Goal: Check status

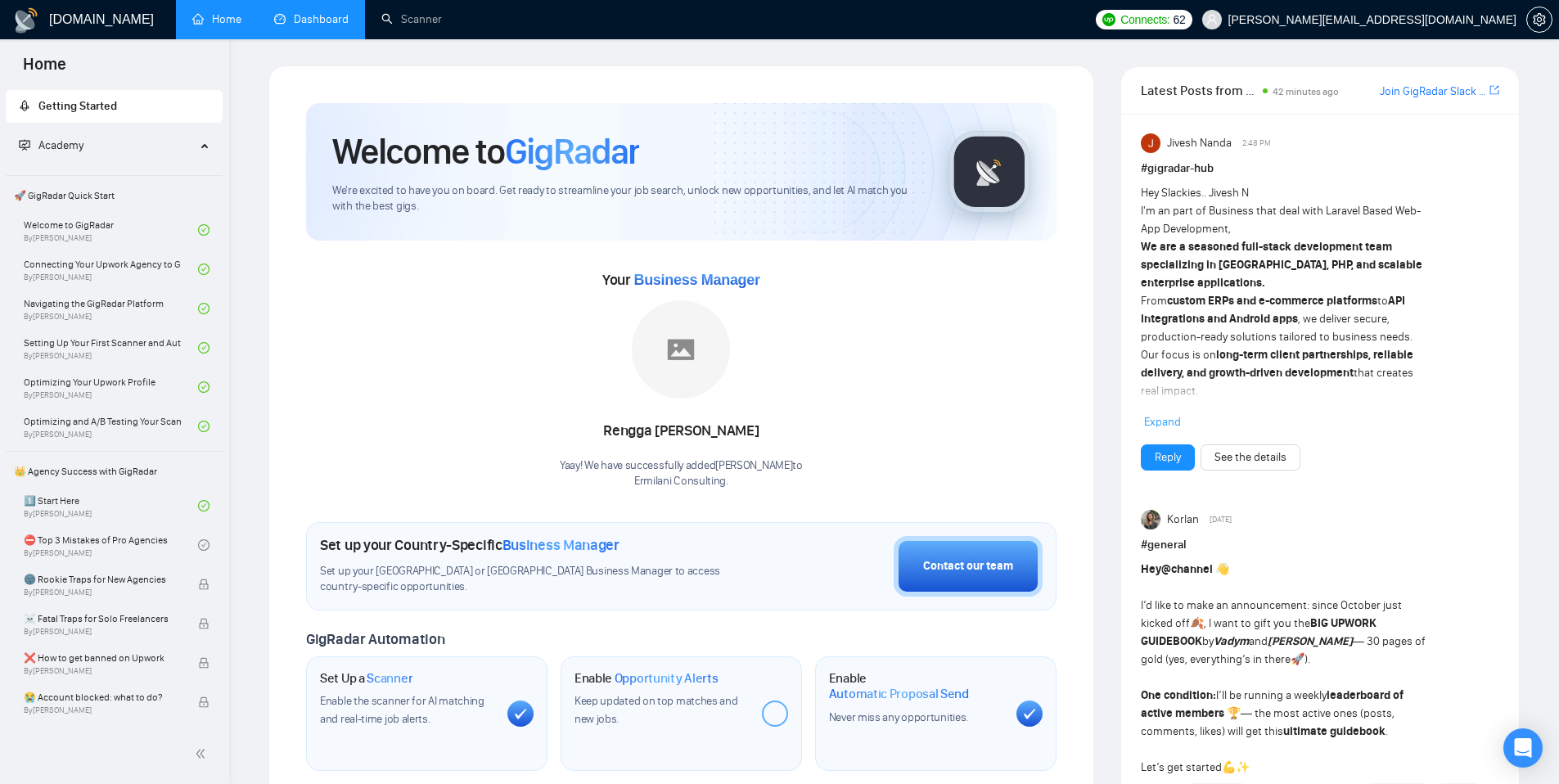
click at [296, 37] on li "Dashboard" at bounding box center [311, 20] width 107 height 39
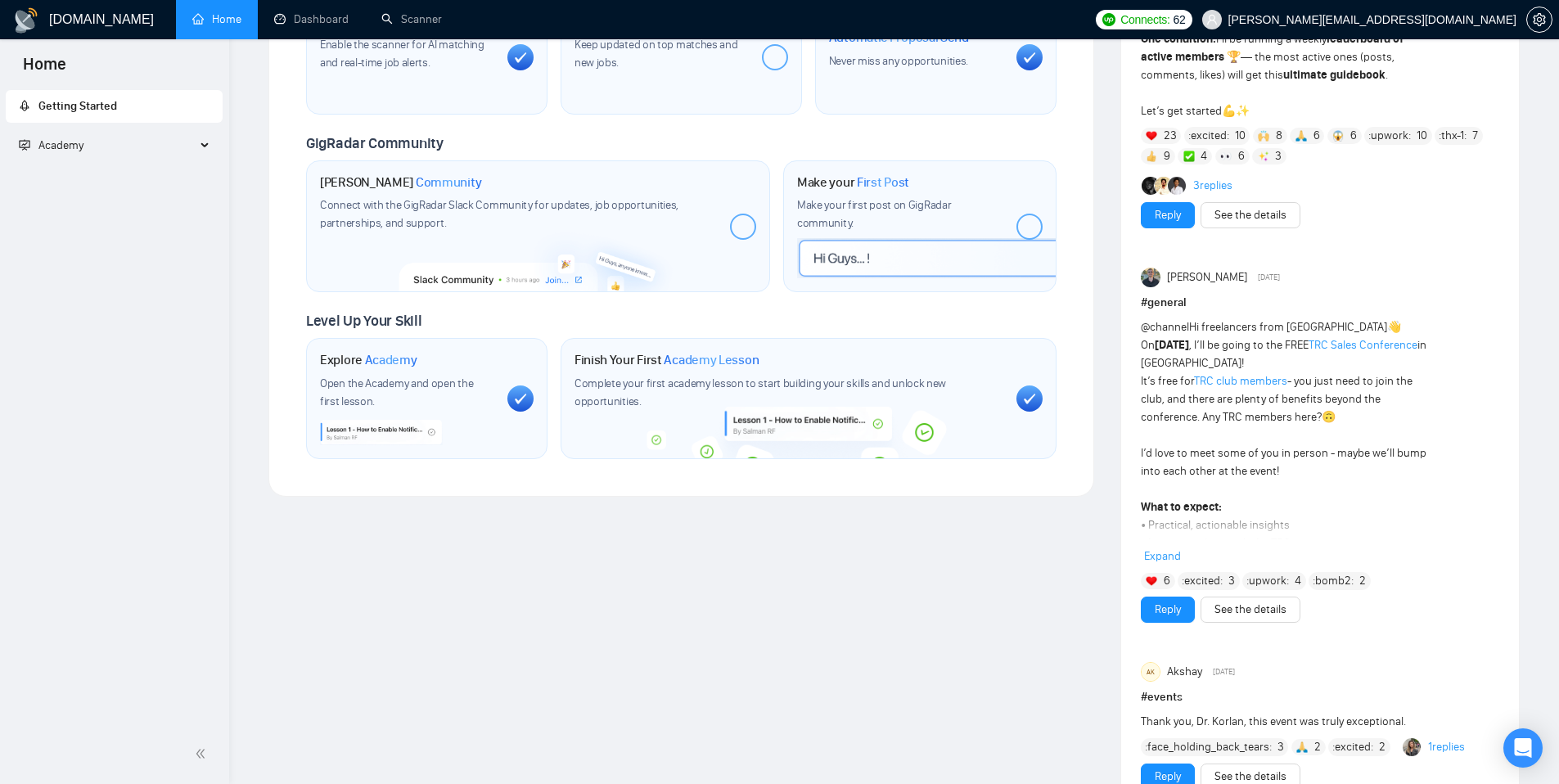
scroll to position [289, 0]
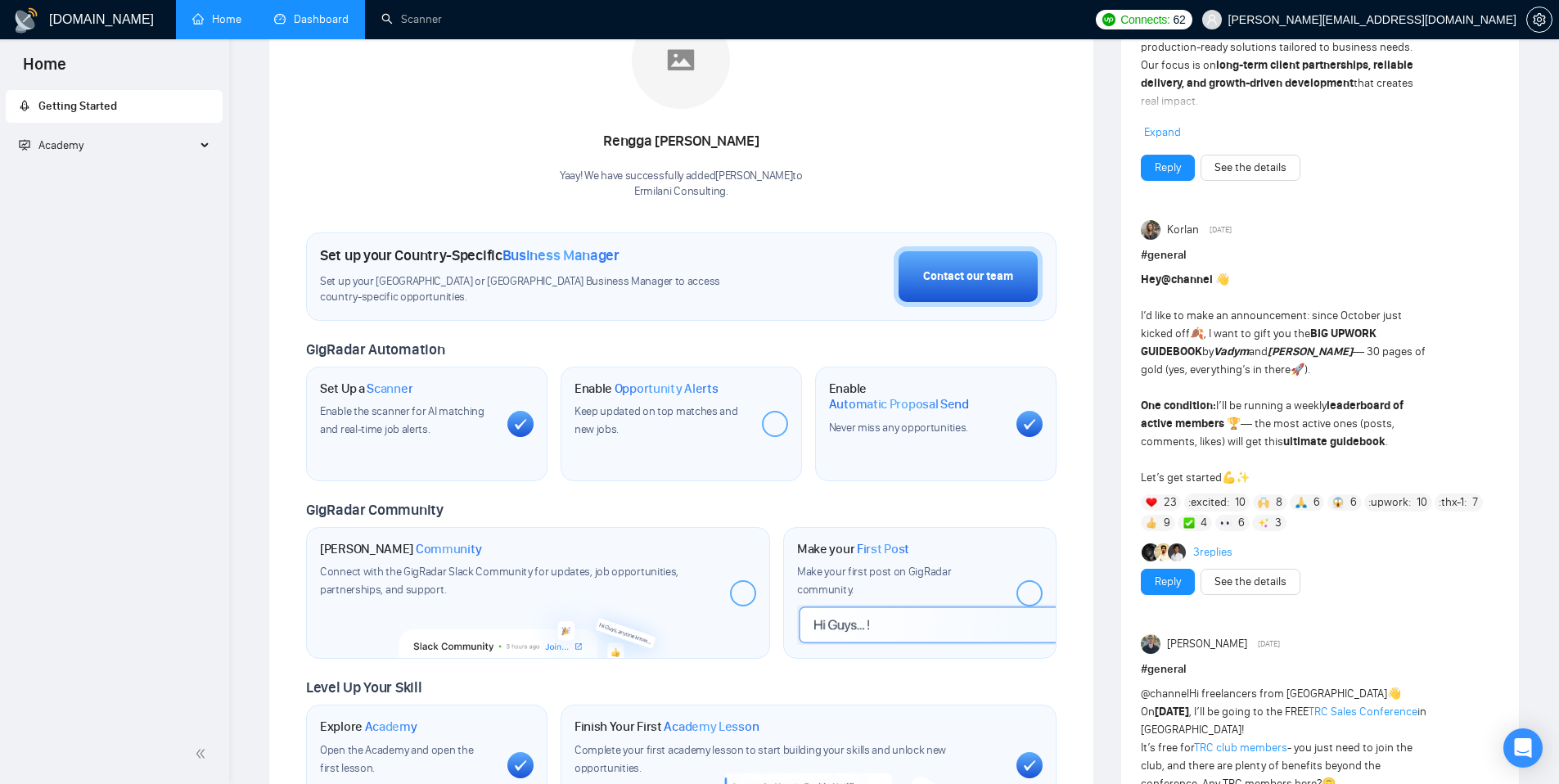
click at [306, 14] on link "Dashboard" at bounding box center [311, 19] width 75 height 14
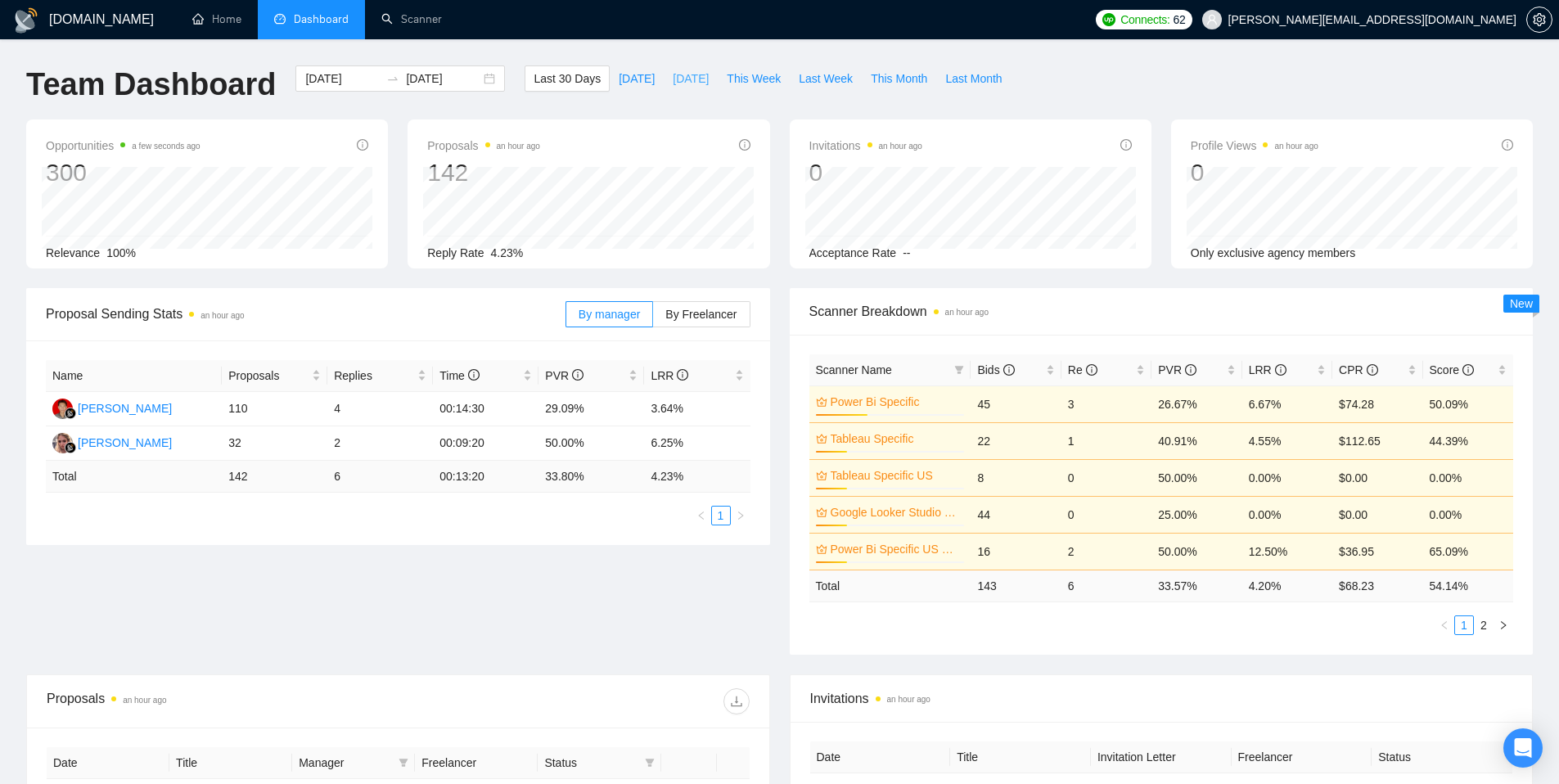
click at [673, 81] on span "[DATE]" at bounding box center [691, 79] width 36 height 18
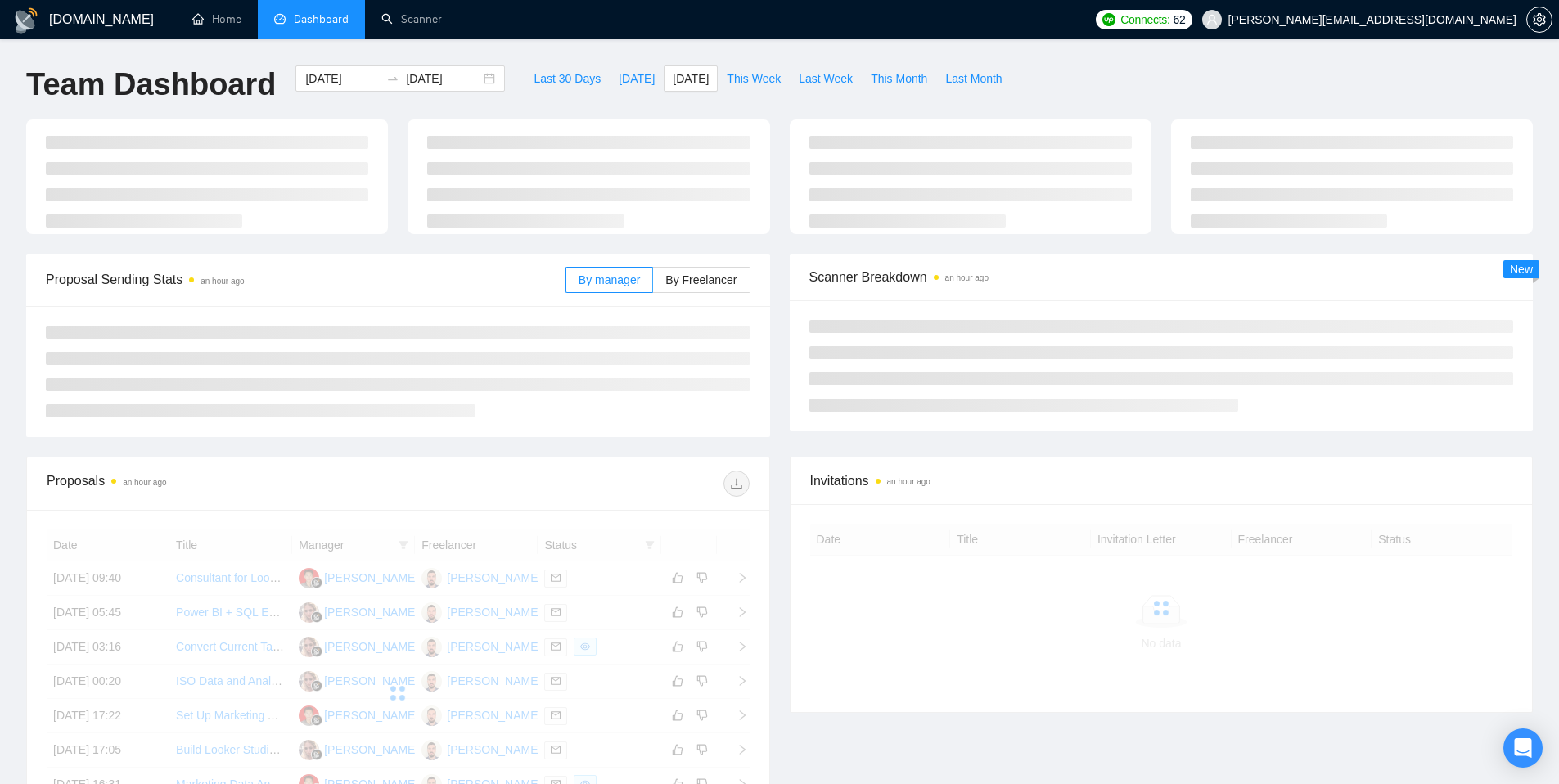
type input "[DATE]"
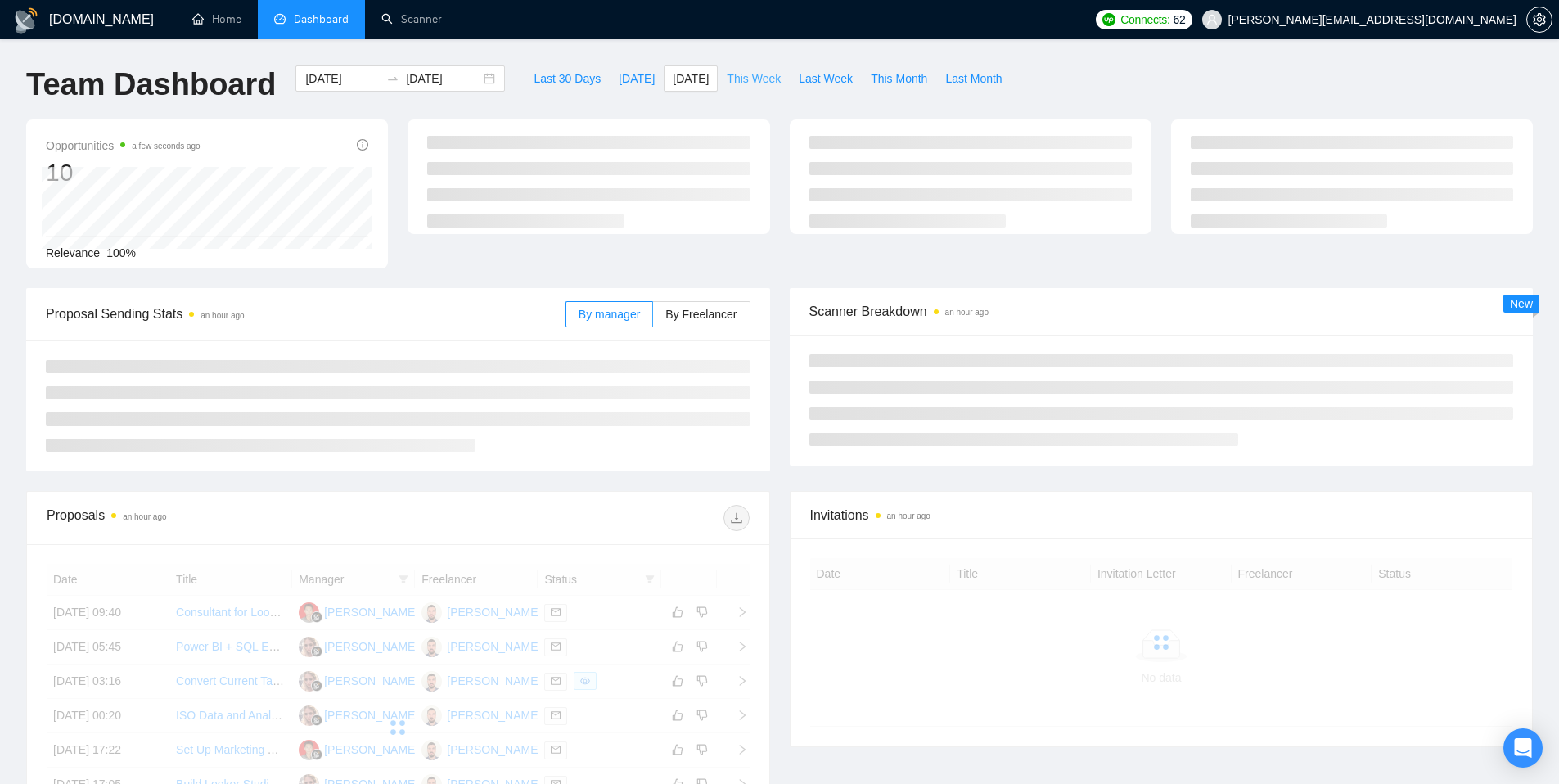
click at [761, 81] on span "This Week" at bounding box center [754, 79] width 54 height 18
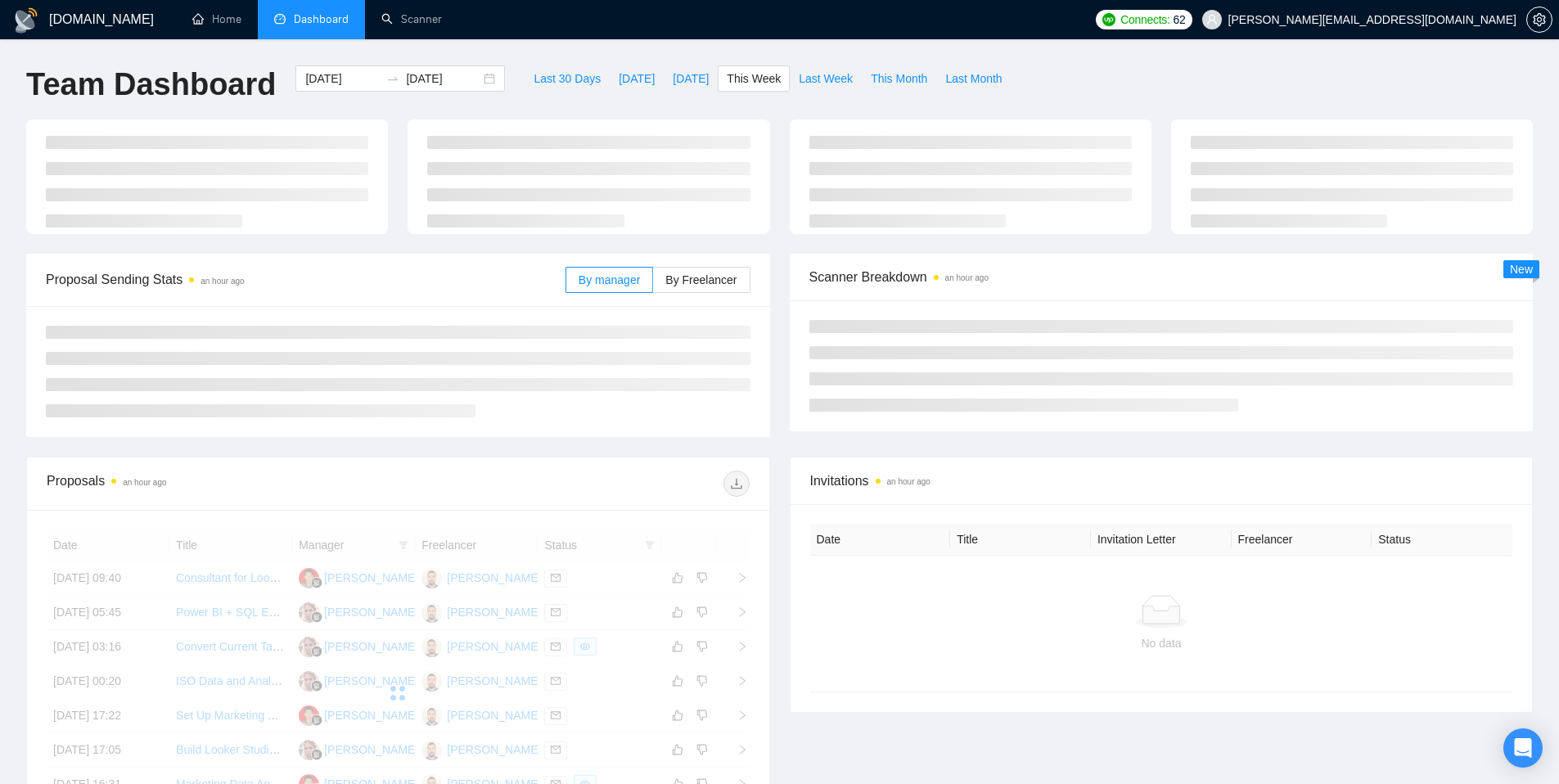
type input "[DATE]"
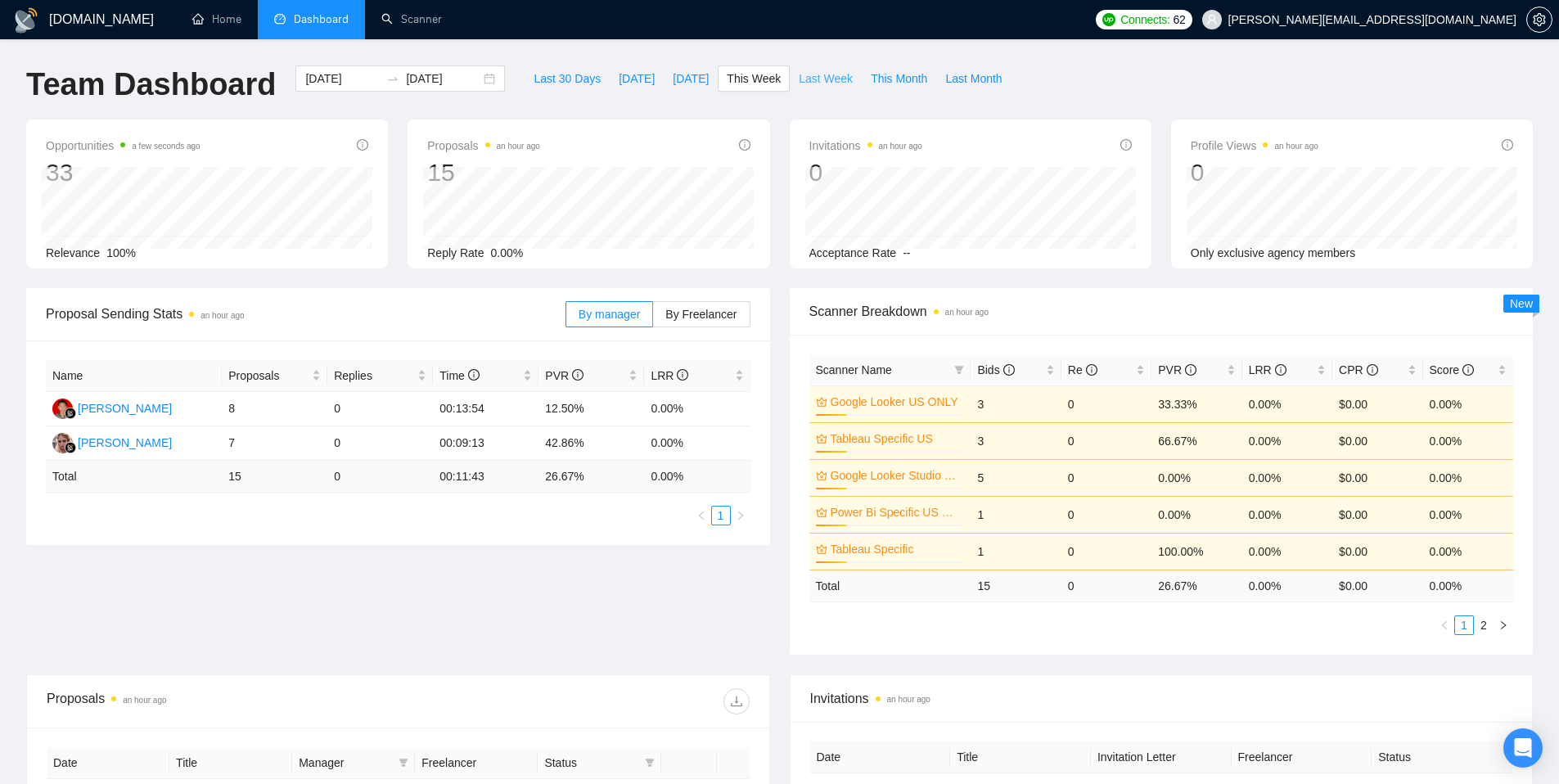
click at [807, 87] on span "Last Week" at bounding box center [826, 79] width 54 height 18
type input "[DATE]"
click at [908, 66] on button "This Month" at bounding box center [898, 79] width 75 height 26
type input "[DATE]"
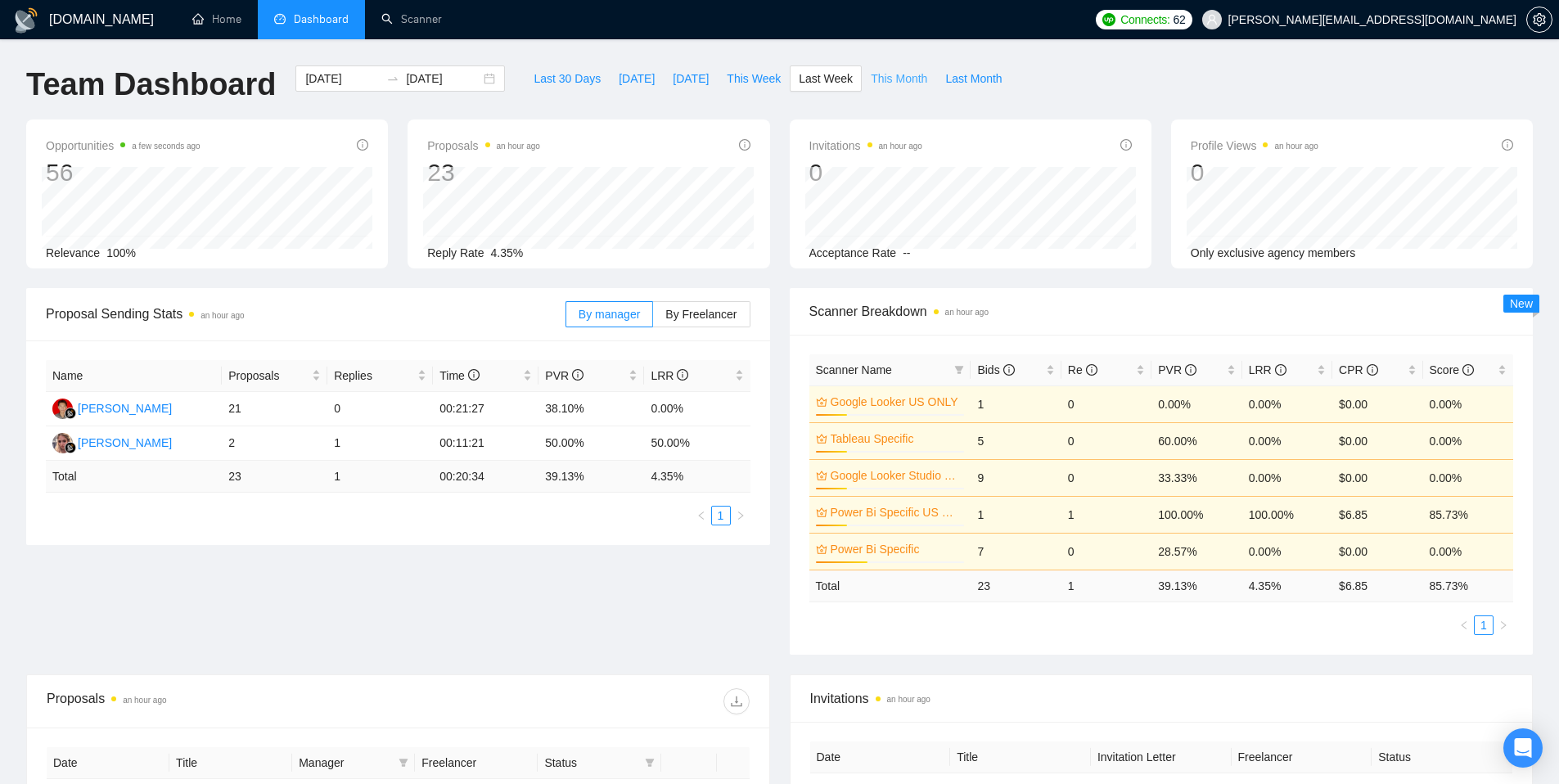
type input "[DATE]"
click at [555, 80] on span "Last 30 Days" at bounding box center [567, 79] width 67 height 18
type input "[DATE]"
